Goal: Task Accomplishment & Management: Use online tool/utility

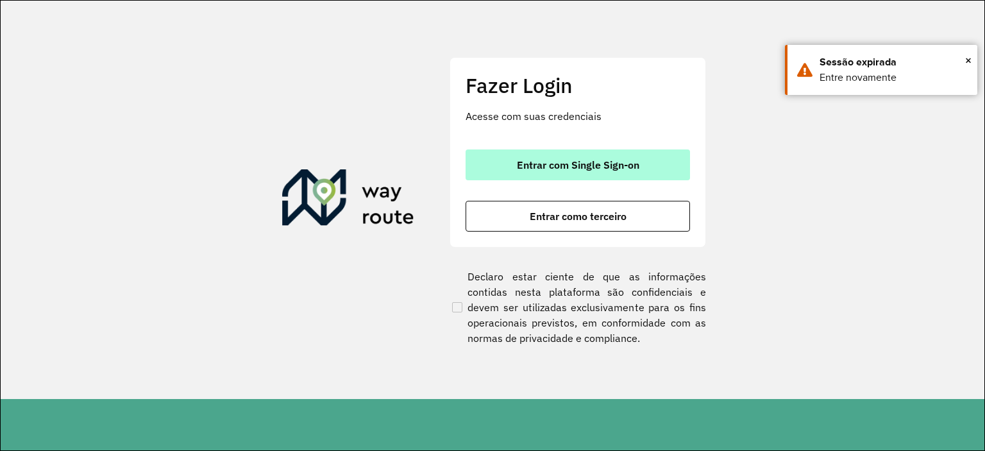
click at [658, 152] on button "Entrar com Single Sign-on" at bounding box center [578, 164] width 224 height 31
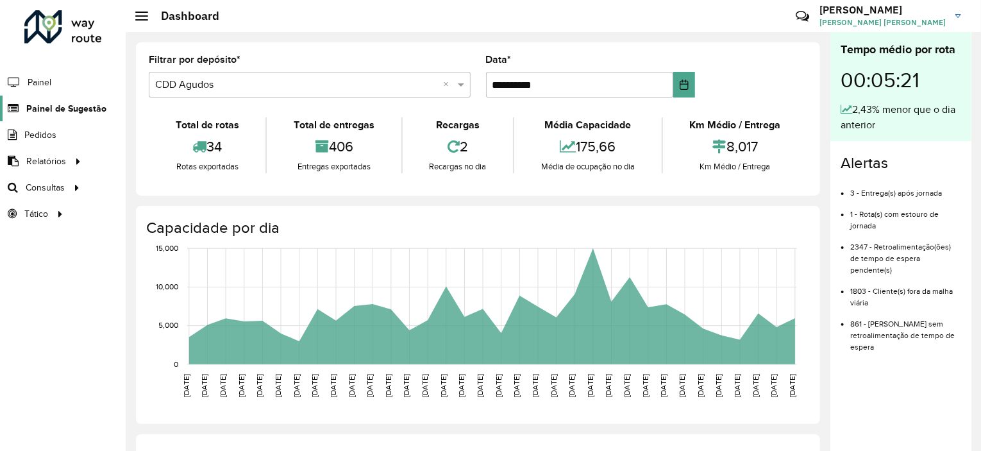
click at [69, 110] on span "Painel de Sugestão" at bounding box center [66, 108] width 80 height 13
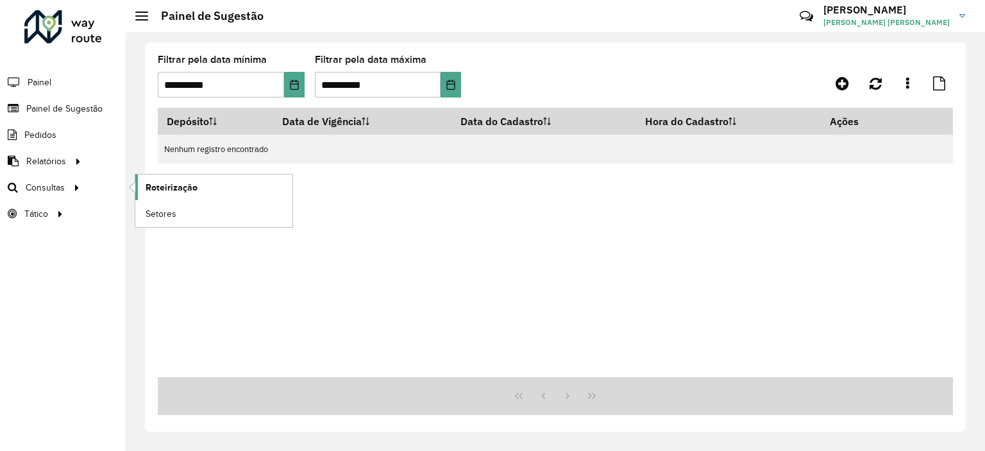
click at [169, 186] on span "Roteirização" at bounding box center [172, 187] width 52 height 13
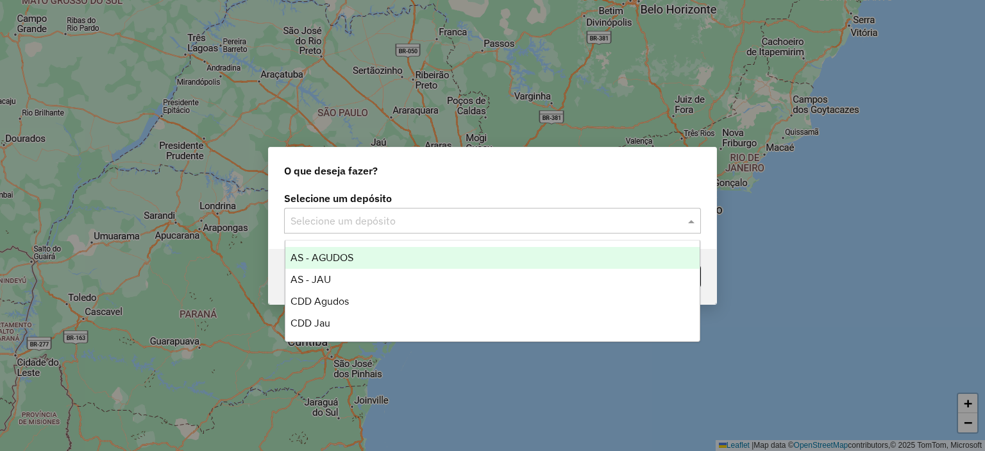
click at [423, 220] on input "text" at bounding box center [480, 221] width 378 height 15
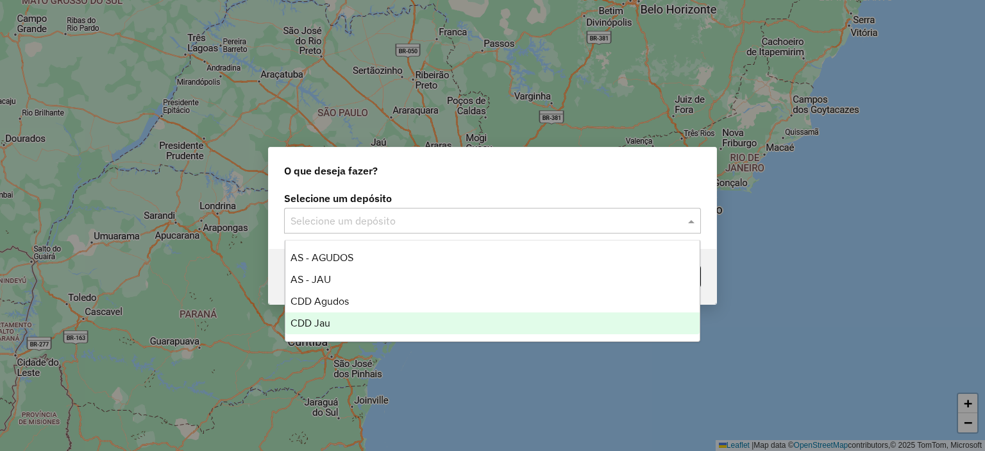
click at [319, 318] on span "CDD Jau" at bounding box center [311, 322] width 40 height 11
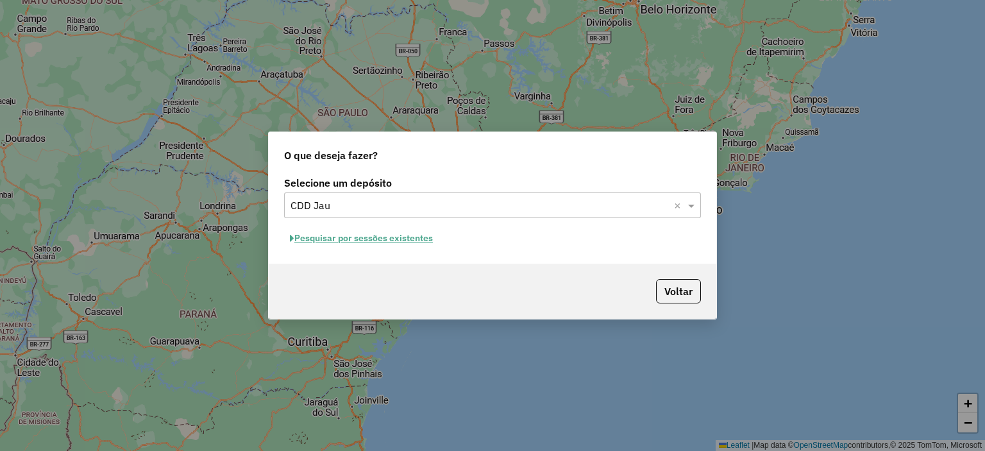
click at [378, 241] on button "Pesquisar por sessões existentes" at bounding box center [361, 238] width 155 height 20
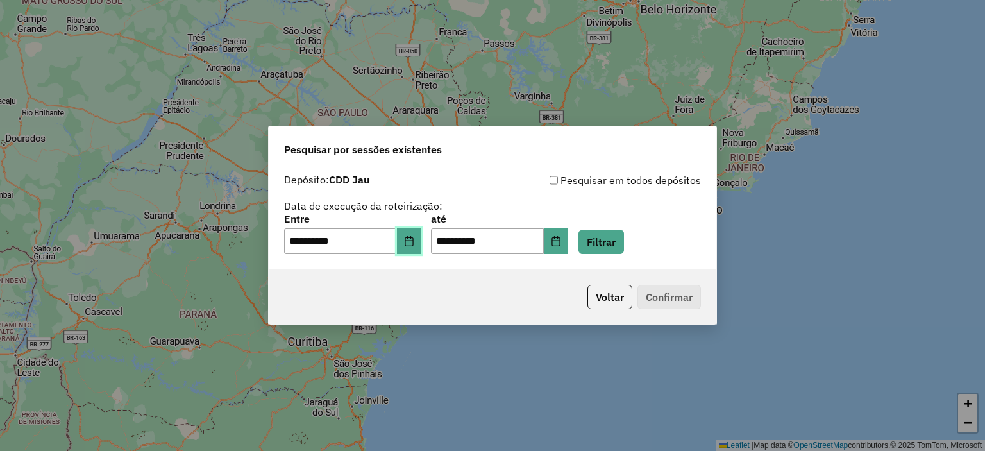
click at [410, 248] on button "Choose Date" at bounding box center [409, 241] width 24 height 26
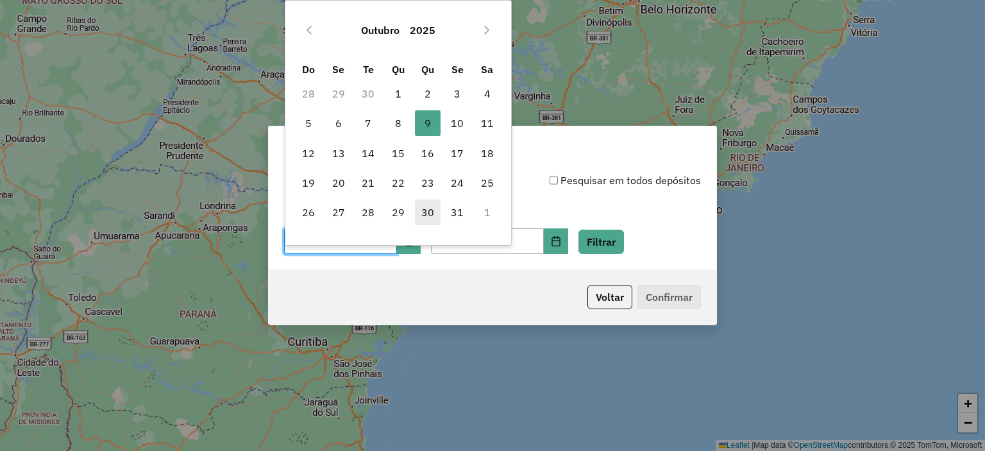
click at [415, 244] on div "Outubro 2025 Do Se Te Qu Qu Se Sa 28 29 30 1 2 3 4 5 6 7 8 9 9 10 11 12 13 14 1…" at bounding box center [398, 123] width 227 height 246
click at [398, 126] on span "8" at bounding box center [398, 123] width 26 height 26
type input "**********"
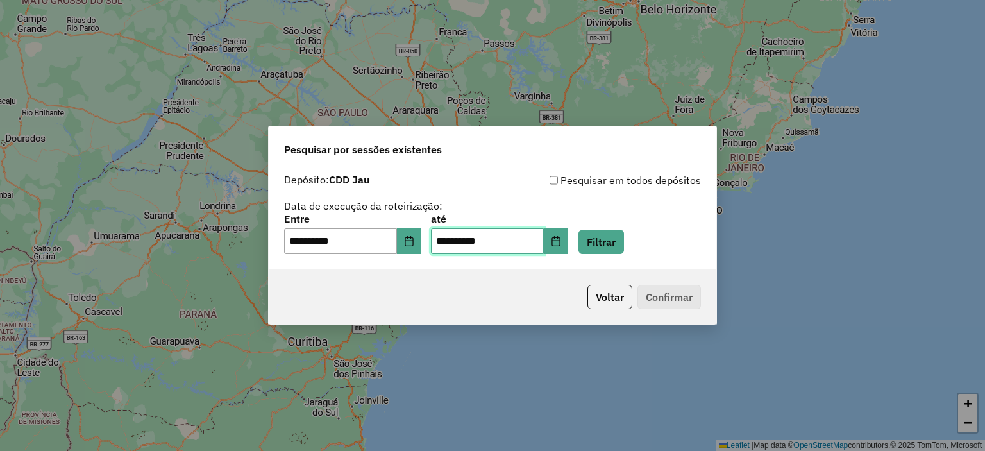
click at [544, 232] on input "**********" at bounding box center [487, 241] width 113 height 26
click at [564, 235] on button "Choose Date" at bounding box center [556, 241] width 24 height 26
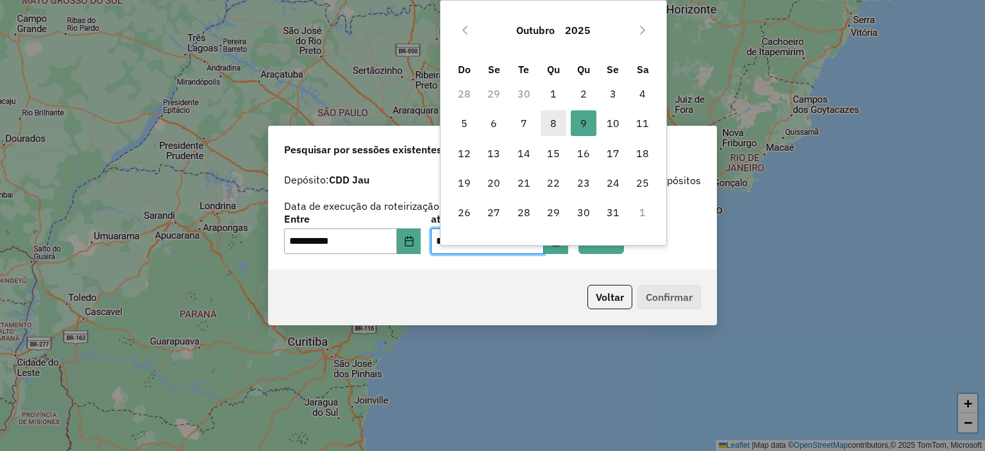
click at [554, 128] on span "8" at bounding box center [554, 123] width 26 height 26
type input "**********"
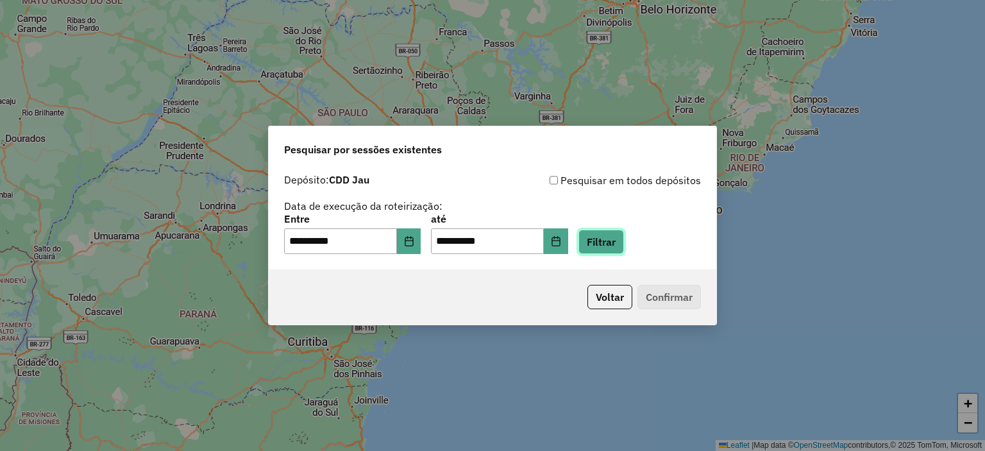
click at [615, 242] on button "Filtrar" at bounding box center [602, 242] width 46 height 24
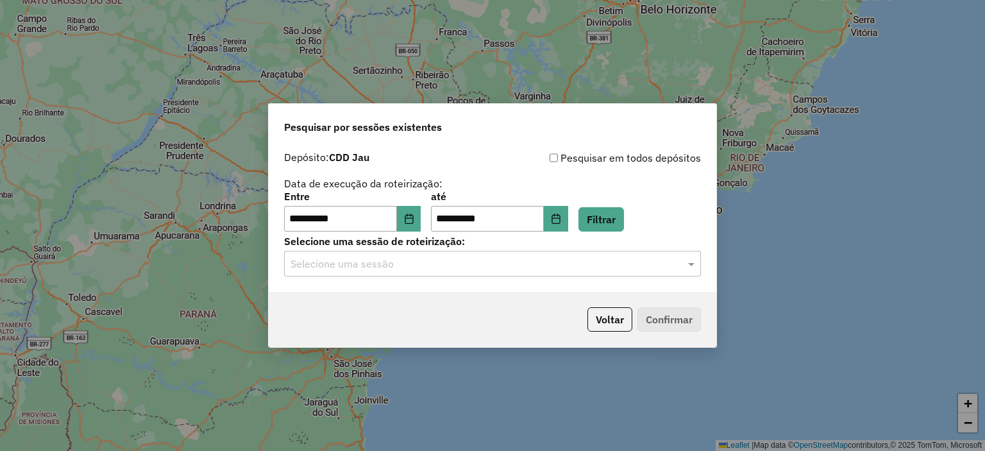
click at [437, 262] on input "text" at bounding box center [480, 264] width 378 height 15
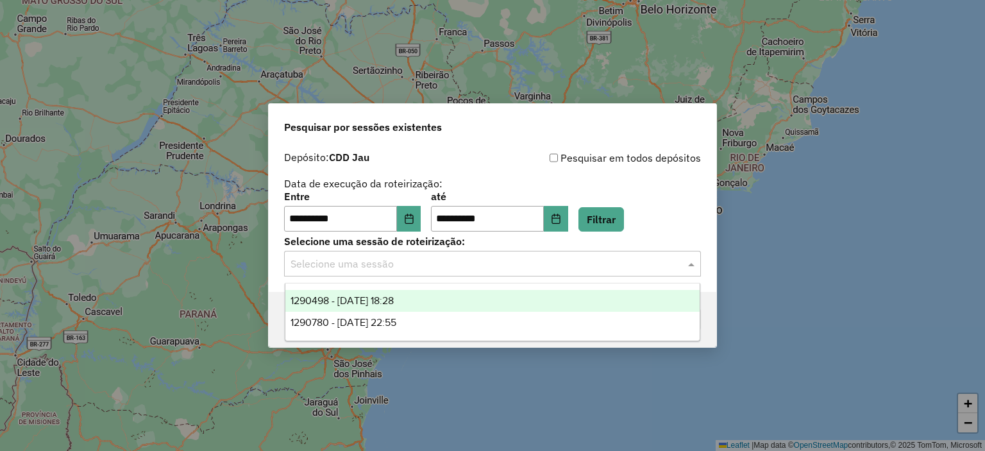
click at [394, 303] on span "1290498 - 08/10/2025 18:28" at bounding box center [342, 300] width 103 height 11
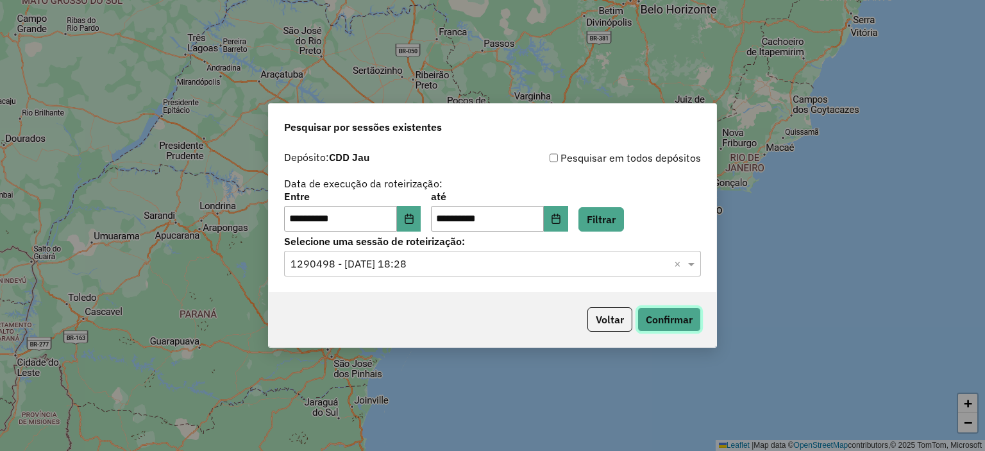
click at [657, 315] on button "Confirmar" at bounding box center [669, 319] width 63 height 24
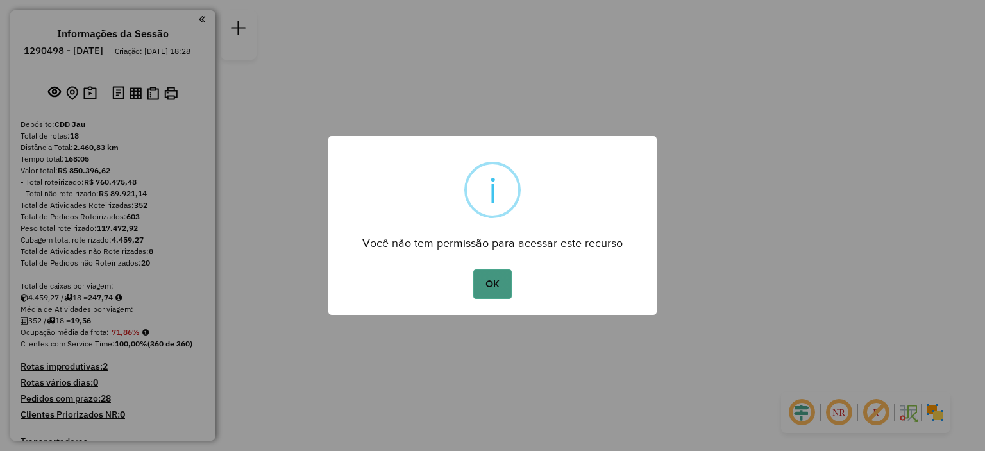
click at [482, 287] on button "OK" at bounding box center [492, 284] width 38 height 30
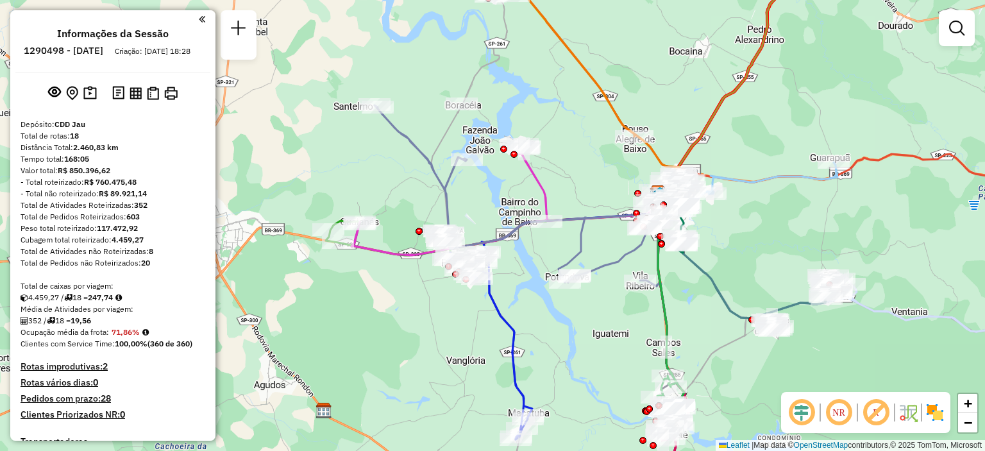
drag, startPoint x: 376, startPoint y: 230, endPoint x: 496, endPoint y: 212, distance: 121.2
click at [496, 212] on div "Janela de atendimento Grade de atendimento Capacidade Transportadoras Veículos …" at bounding box center [492, 225] width 985 height 451
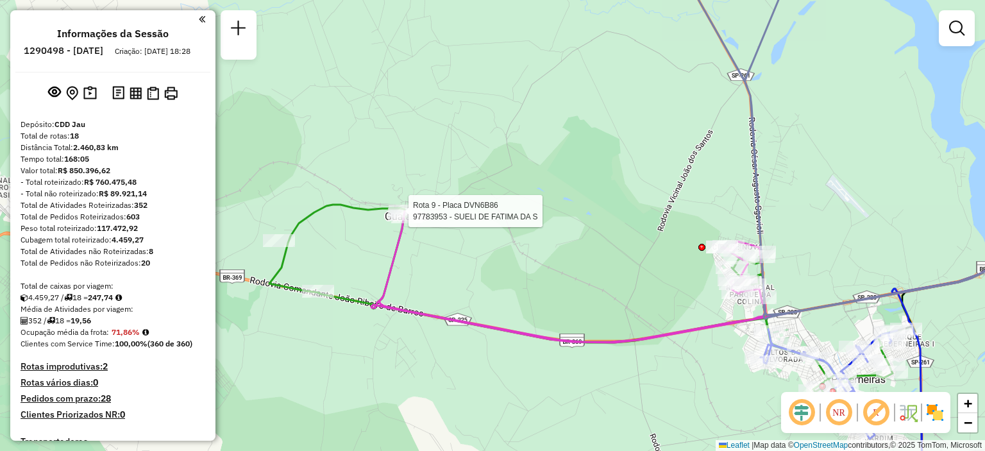
select select "**********"
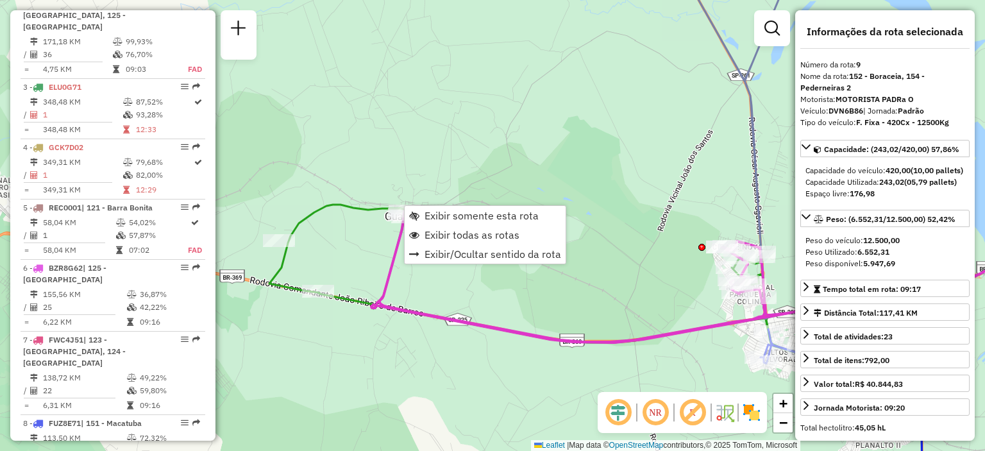
scroll to position [1069, 0]
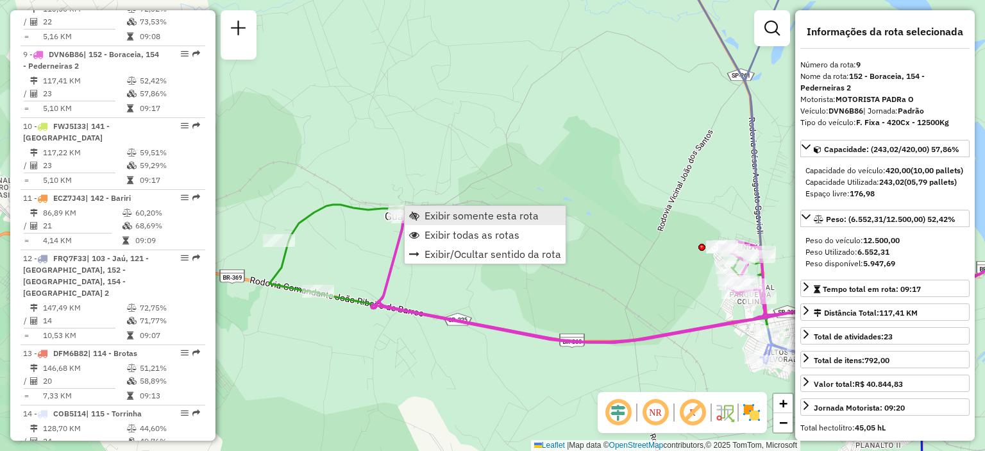
click at [412, 212] on span "Exibir somente esta rota" at bounding box center [414, 215] width 10 height 10
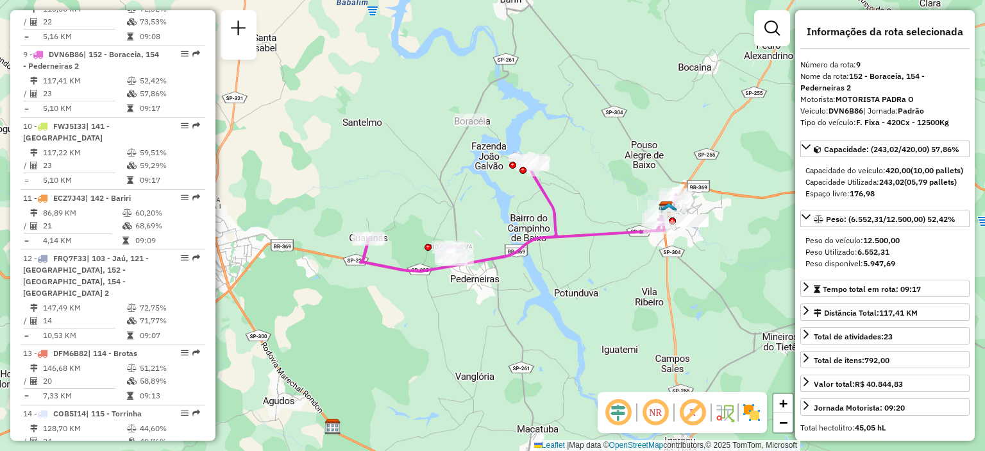
drag, startPoint x: 638, startPoint y: 296, endPoint x: 593, endPoint y: 285, distance: 47.0
click at [593, 285] on div "Janela de atendimento Grade de atendimento Capacidade Transportadoras Veículos …" at bounding box center [492, 225] width 985 height 451
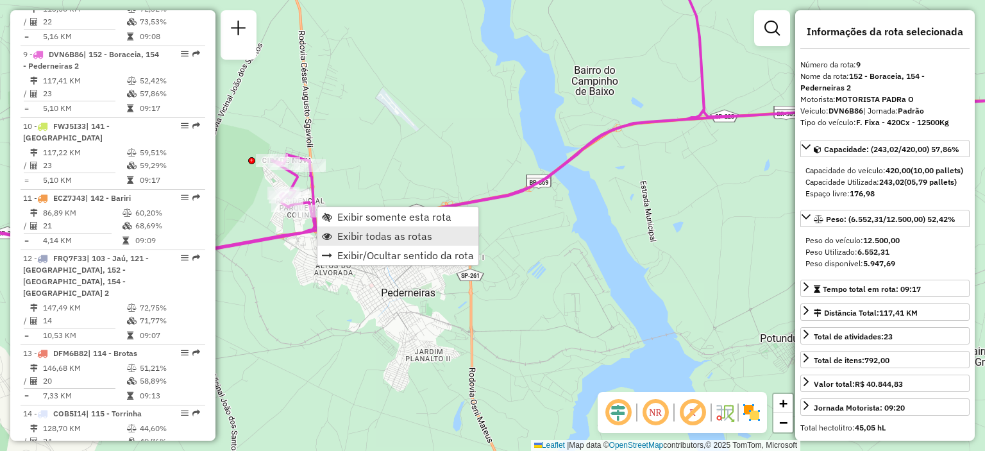
click at [344, 231] on span "Exibir todas as rotas" at bounding box center [384, 236] width 95 height 10
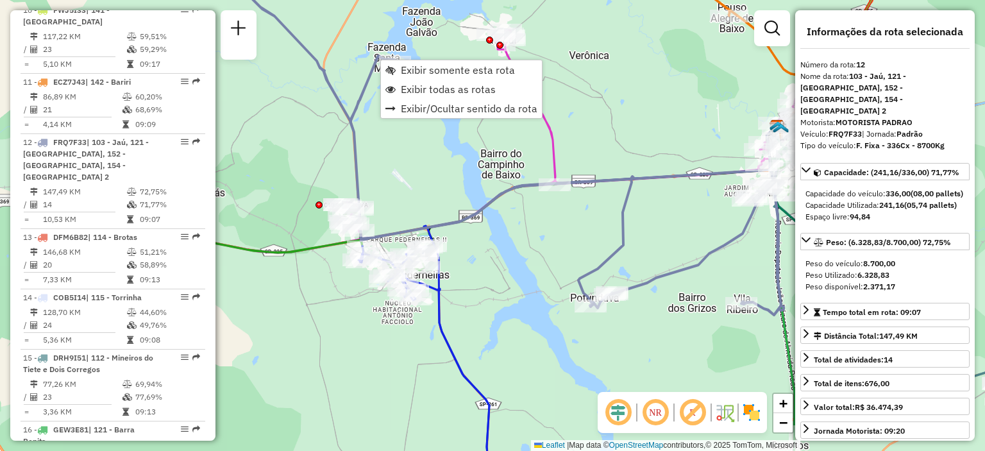
scroll to position [1261, 0]
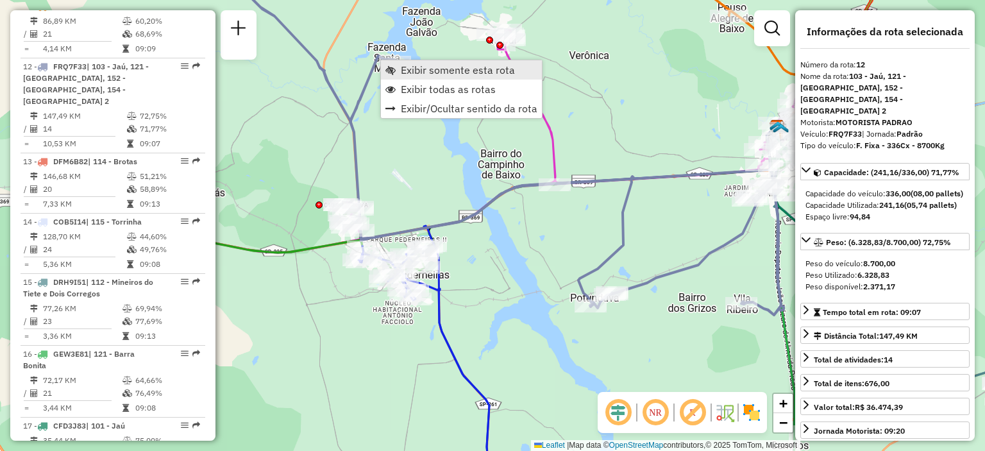
click at [393, 63] on link "Exibir somente esta rota" at bounding box center [461, 69] width 161 height 19
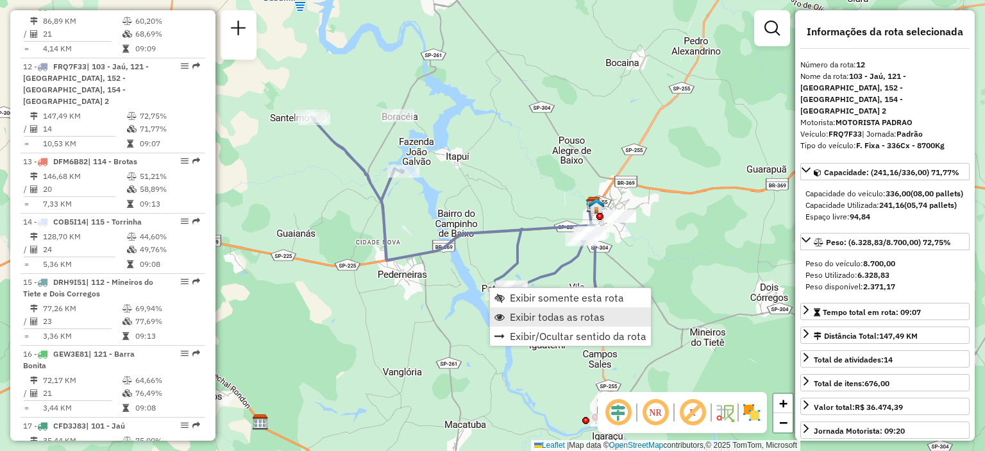
click at [516, 319] on span "Exibir todas as rotas" at bounding box center [557, 317] width 95 height 10
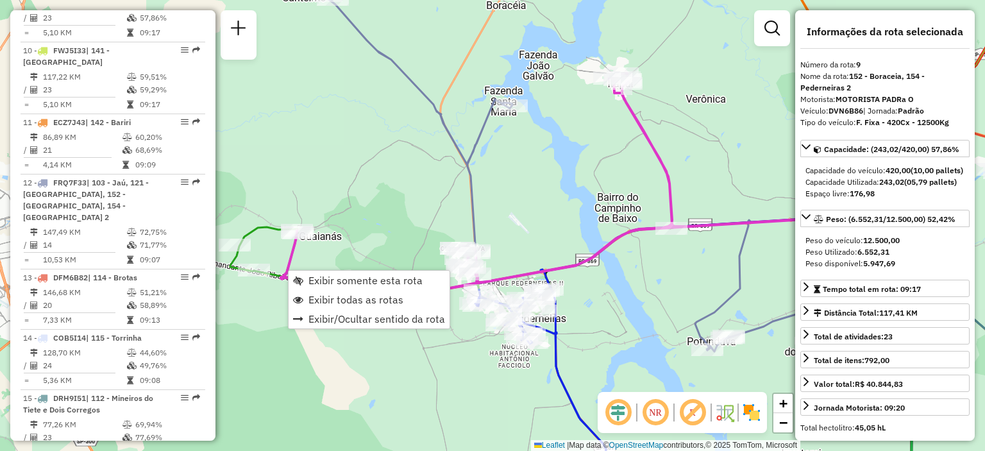
scroll to position [1069, 0]
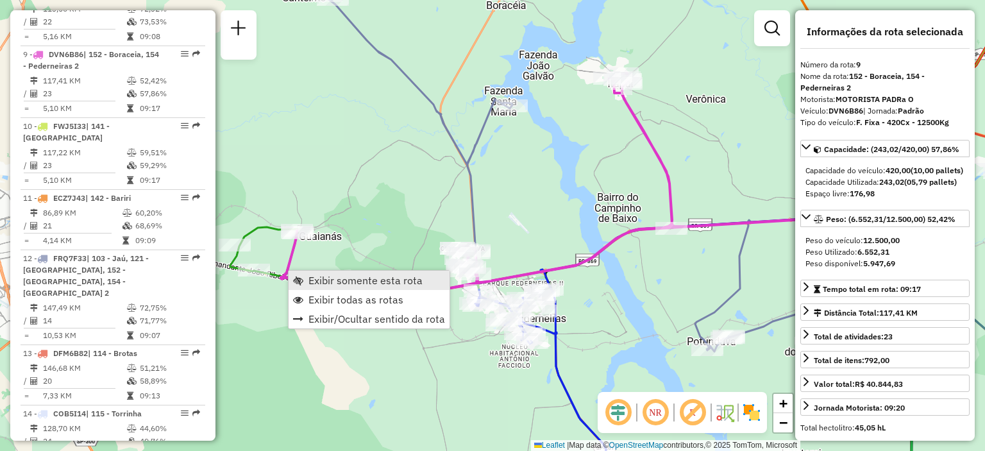
click at [297, 279] on span "Exibir somente esta rota" at bounding box center [298, 280] width 10 height 10
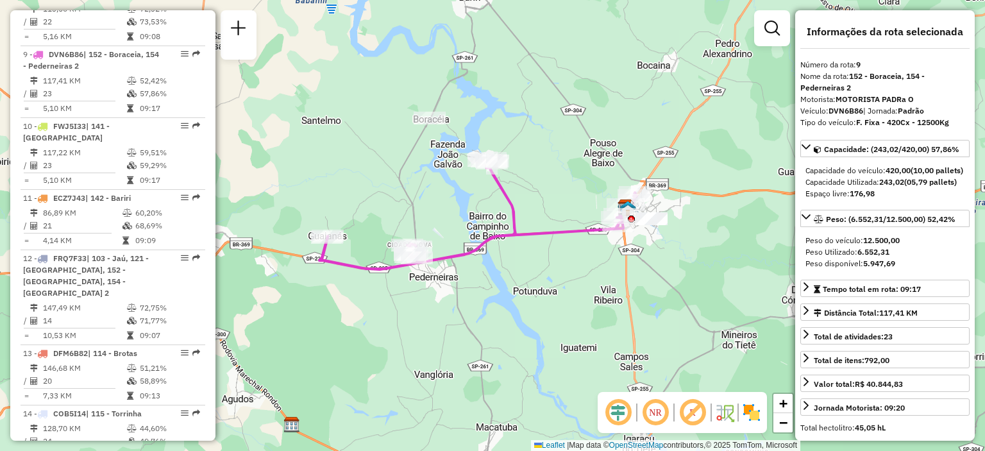
drag, startPoint x: 606, startPoint y: 348, endPoint x: 568, endPoint y: 298, distance: 62.6
click at [568, 298] on div "Janela de atendimento Grade de atendimento Capacidade Transportadoras Veículos …" at bounding box center [492, 225] width 985 height 451
click at [500, 392] on div "Janela de atendimento Grade de atendimento Capacidade Transportadoras Veículos …" at bounding box center [492, 225] width 985 height 451
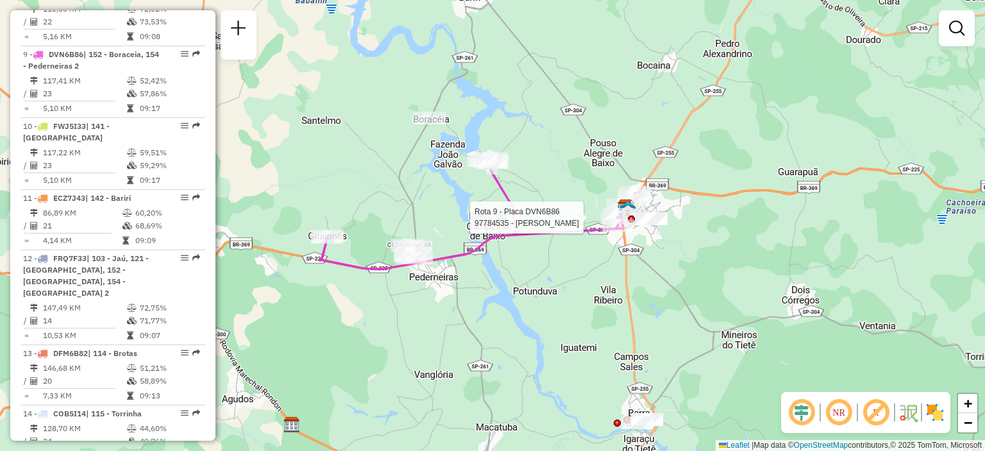
select select "**********"
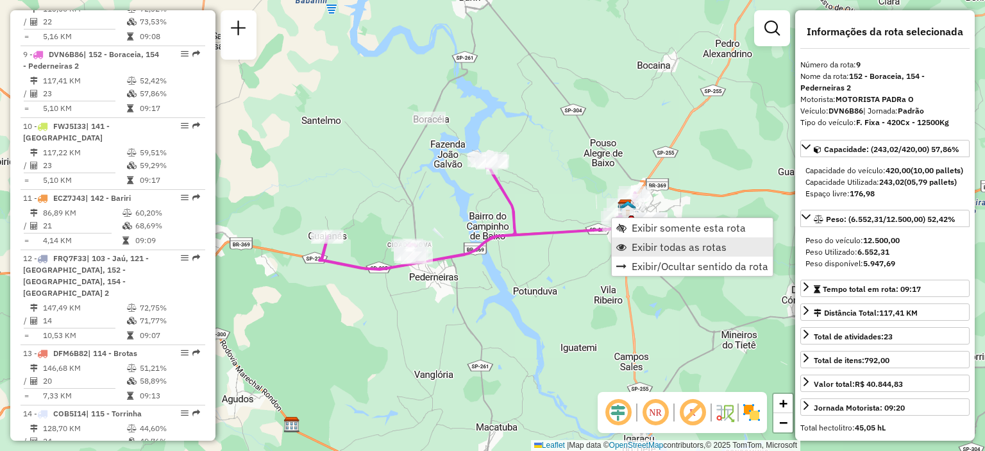
click at [652, 252] on span "Exibir todas as rotas" at bounding box center [679, 247] width 95 height 10
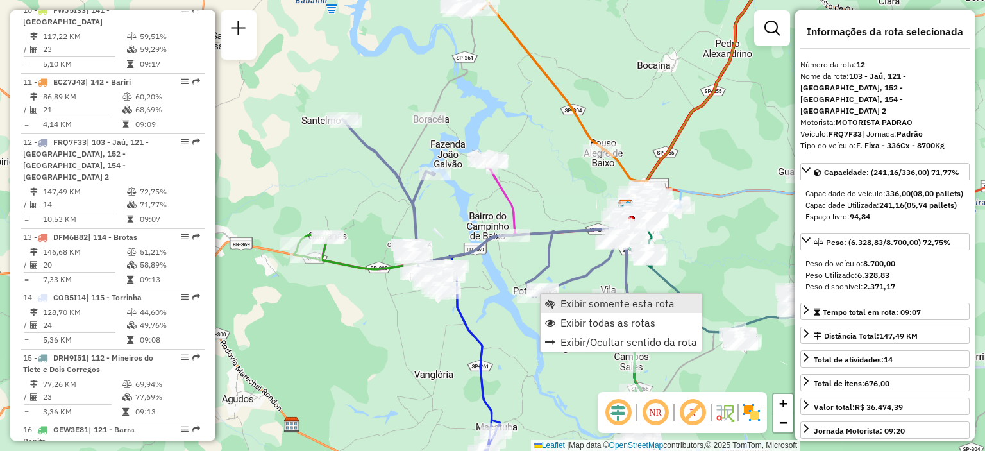
scroll to position [1261, 0]
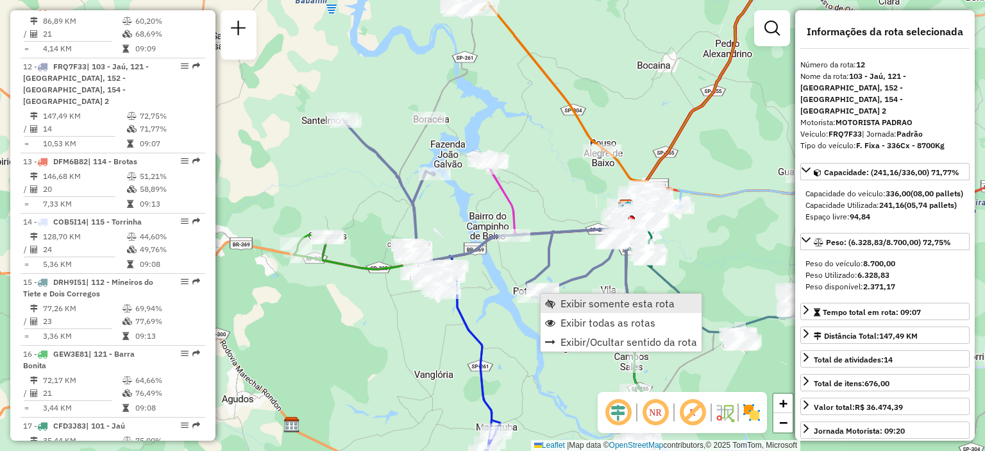
click at [559, 303] on link "Exibir somente esta rota" at bounding box center [621, 303] width 161 height 19
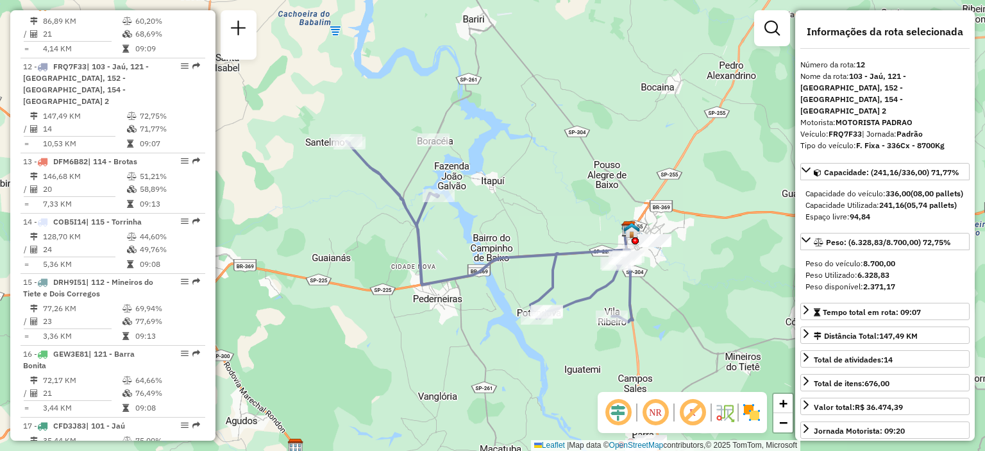
drag, startPoint x: 516, startPoint y: 312, endPoint x: 497, endPoint y: 294, distance: 26.8
click at [498, 292] on div "Janela de atendimento Grade de atendimento Capacidade Transportadoras Veículos …" at bounding box center [492, 225] width 985 height 451
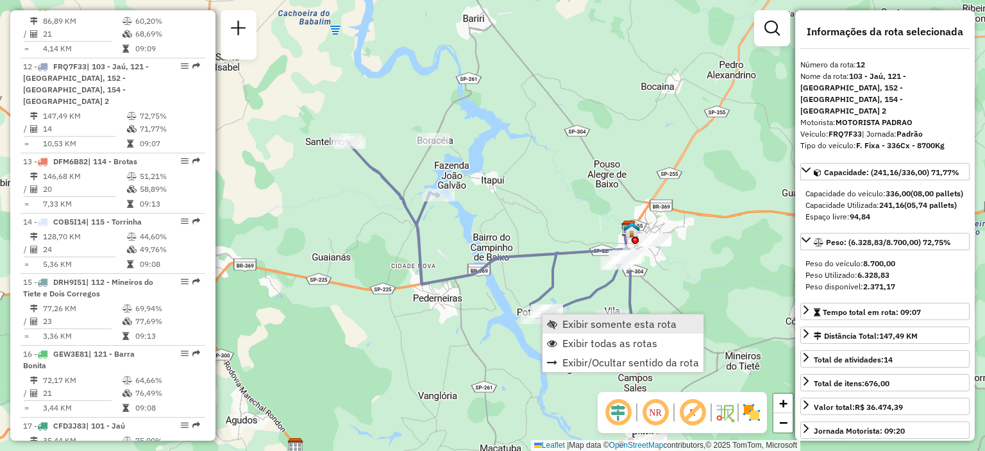
click at [580, 320] on span "Exibir somente esta rota" at bounding box center [619, 324] width 114 height 10
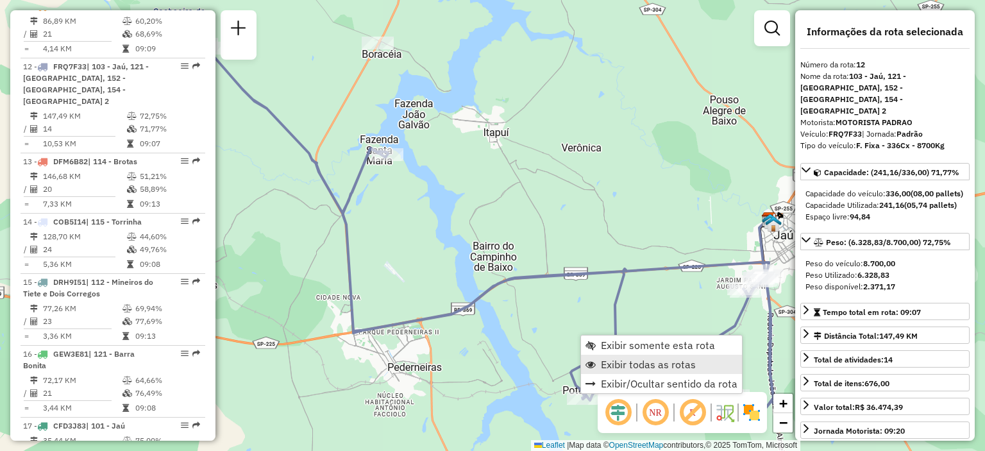
click at [603, 366] on span "Exibir todas as rotas" at bounding box center [648, 364] width 95 height 10
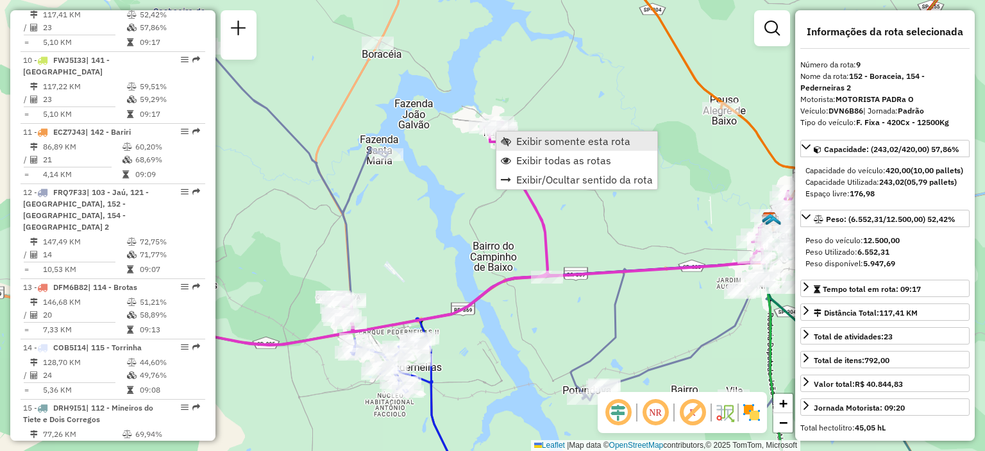
scroll to position [1069, 0]
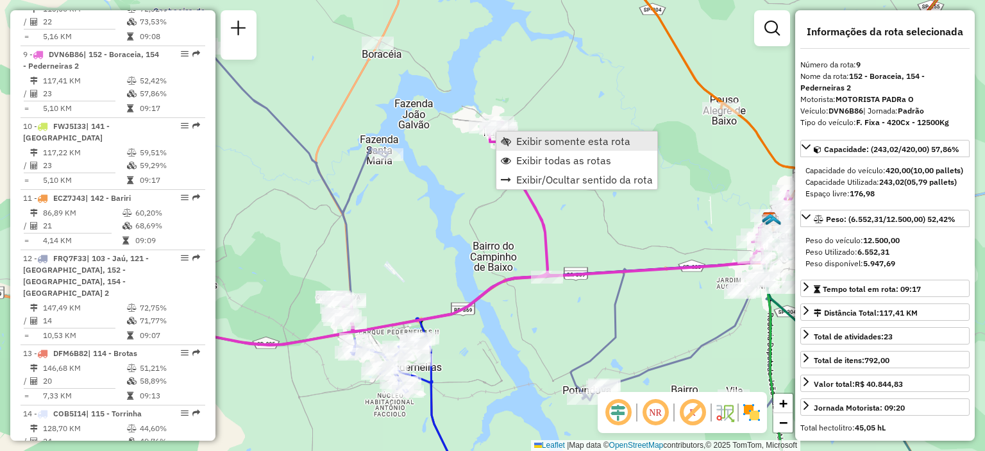
click at [512, 144] on link "Exibir somente esta rota" at bounding box center [576, 140] width 161 height 19
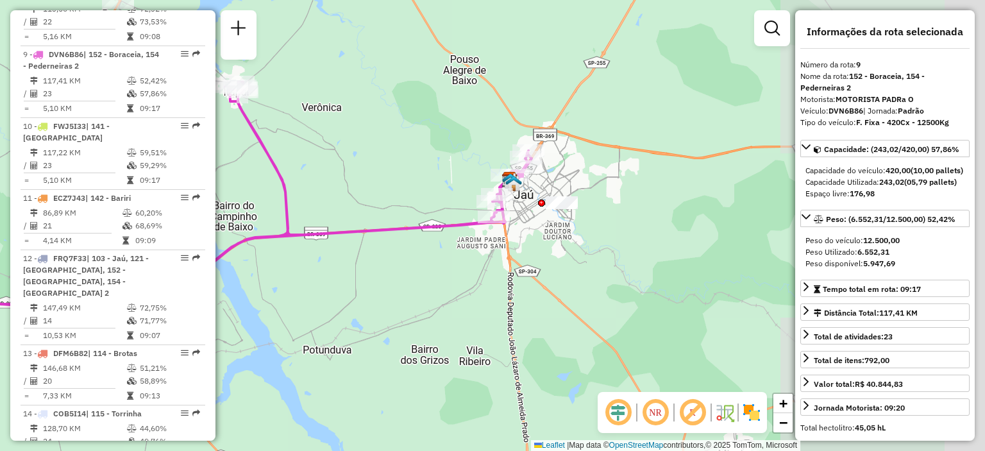
drag, startPoint x: 676, startPoint y: 160, endPoint x: 382, endPoint y: 128, distance: 296.2
click at [382, 128] on div "Janela de atendimento Grade de atendimento Capacidade Transportadoras Veículos …" at bounding box center [492, 225] width 985 height 451
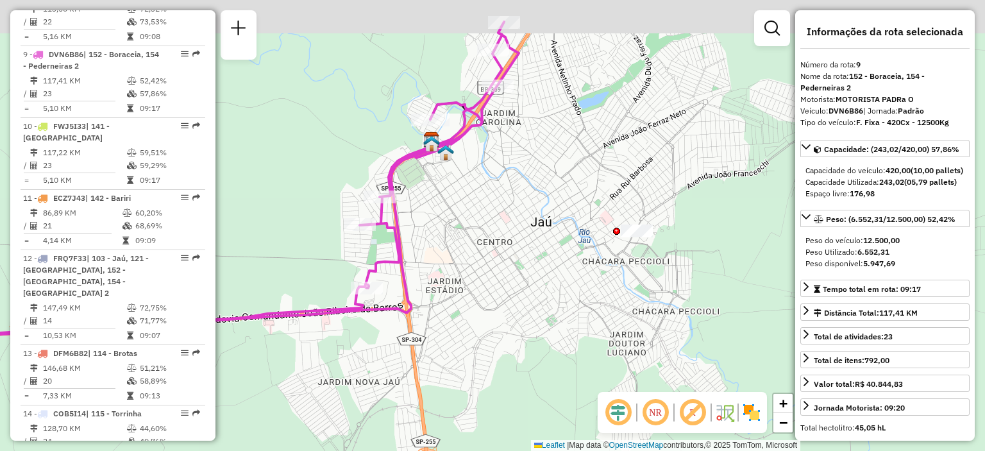
drag, startPoint x: 521, startPoint y: 205, endPoint x: 516, endPoint y: 259, distance: 54.2
click at [514, 256] on div "Janela de atendimento Grade de atendimento Capacidade Transportadoras Veículos …" at bounding box center [492, 225] width 985 height 451
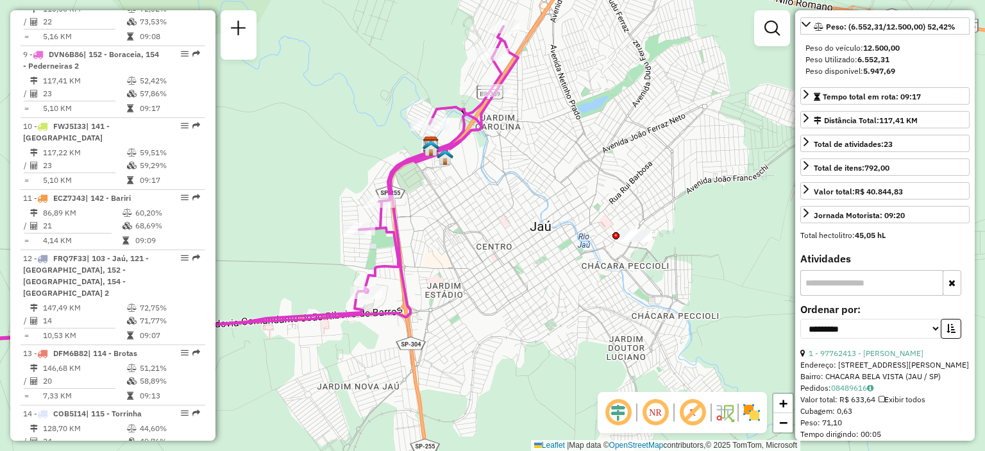
scroll to position [321, 0]
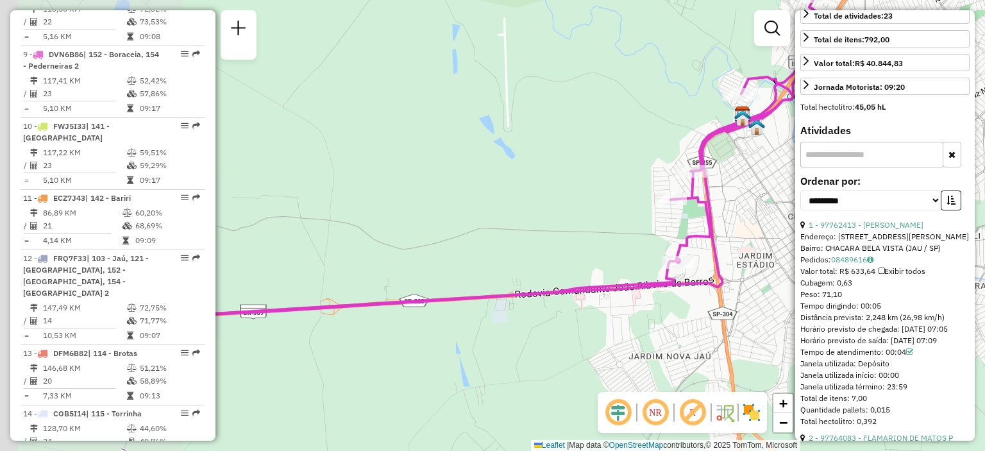
drag, startPoint x: 432, startPoint y: 225, endPoint x: 740, endPoint y: 194, distance: 310.0
click at [740, 194] on div "Janela de atendimento Grade de atendimento Capacidade Transportadoras Veículos …" at bounding box center [492, 225] width 985 height 451
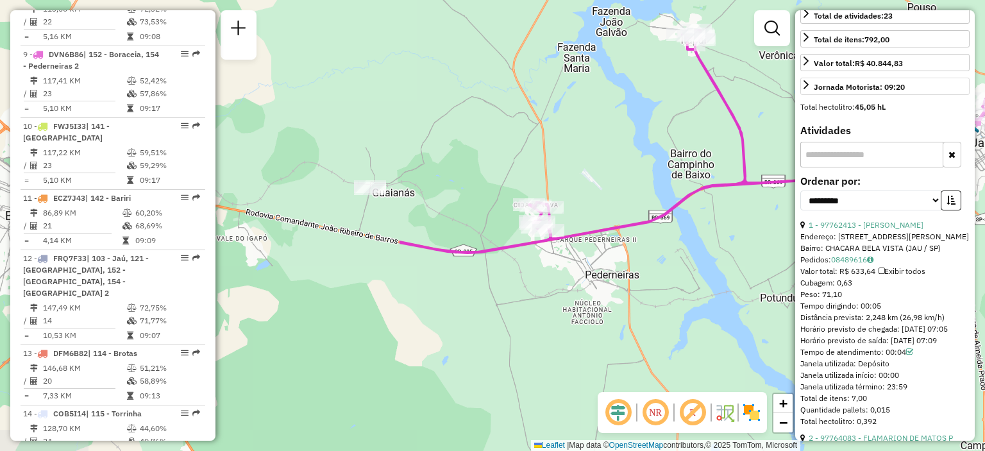
drag, startPoint x: 348, startPoint y: 238, endPoint x: 847, endPoint y: 112, distance: 515.2
click at [847, 112] on hb-router-mapa "Informações da Sessão 1290498 - 08/10/2025 Criação: 07/10/2025 18:28 Depósito: …" at bounding box center [492, 225] width 985 height 451
